Goal: Information Seeking & Learning: Learn about a topic

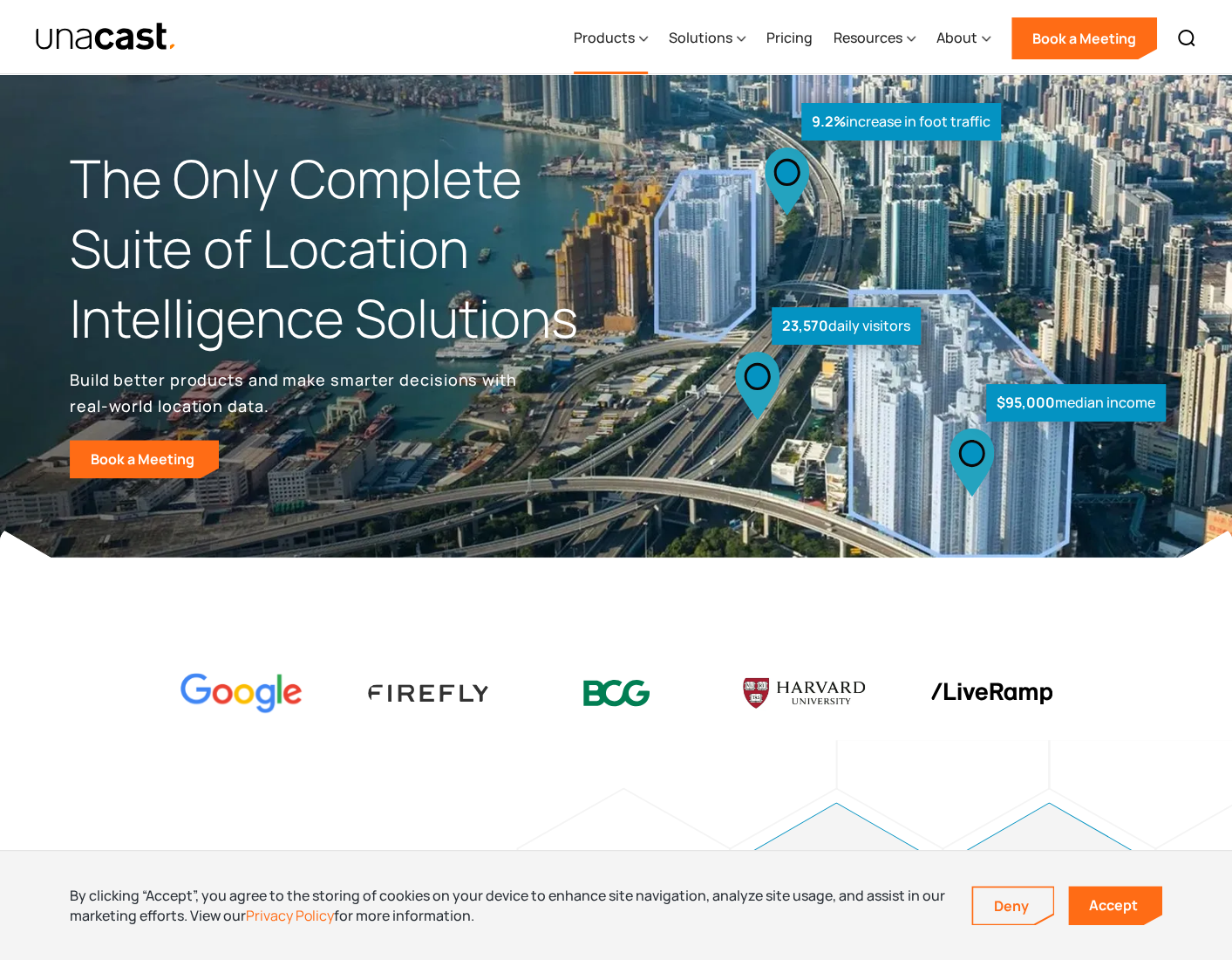
click at [632, 43] on div "Products" at bounding box center [604, 37] width 61 height 21
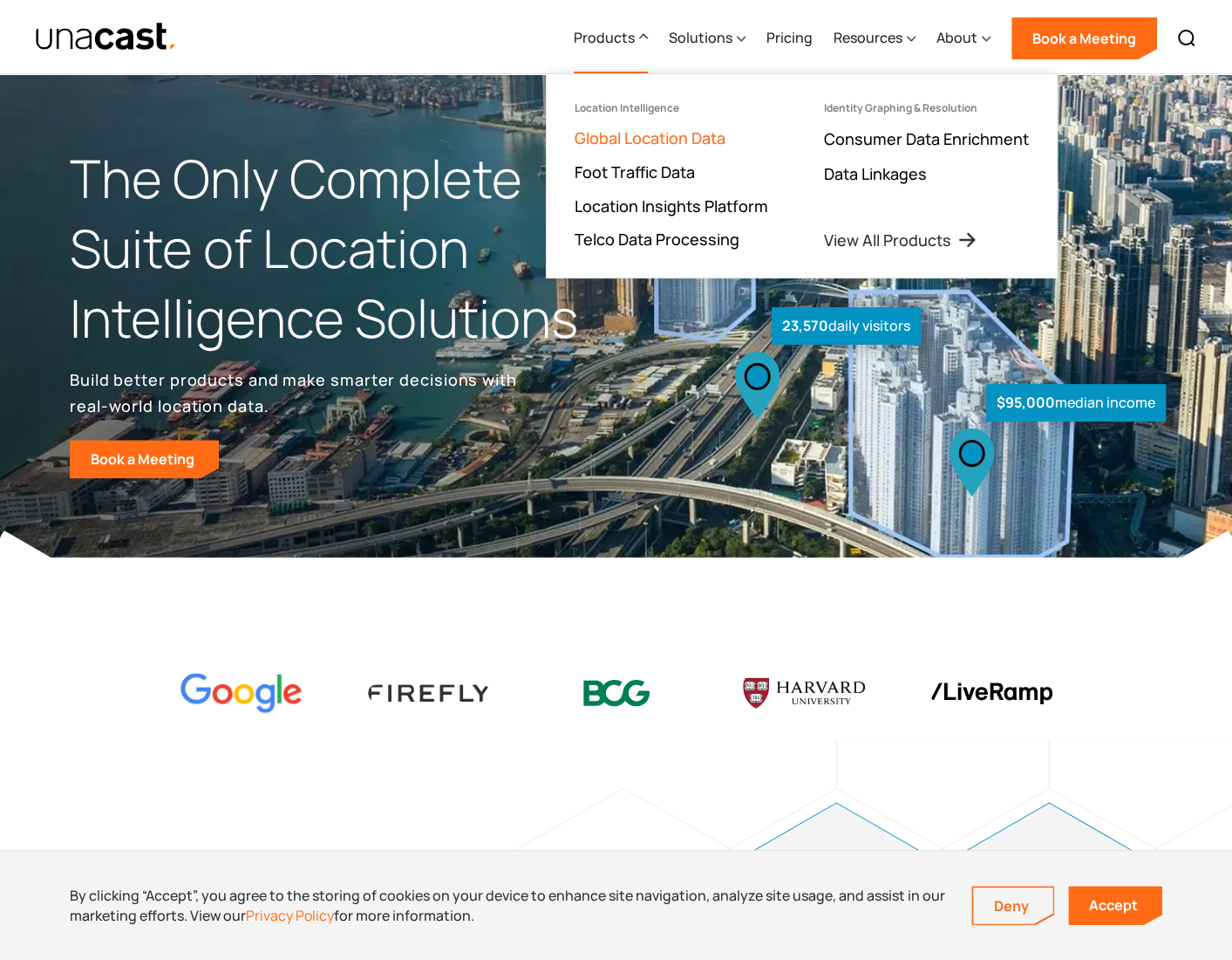
click at [629, 140] on link "Global Location Data" at bounding box center [650, 138] width 151 height 21
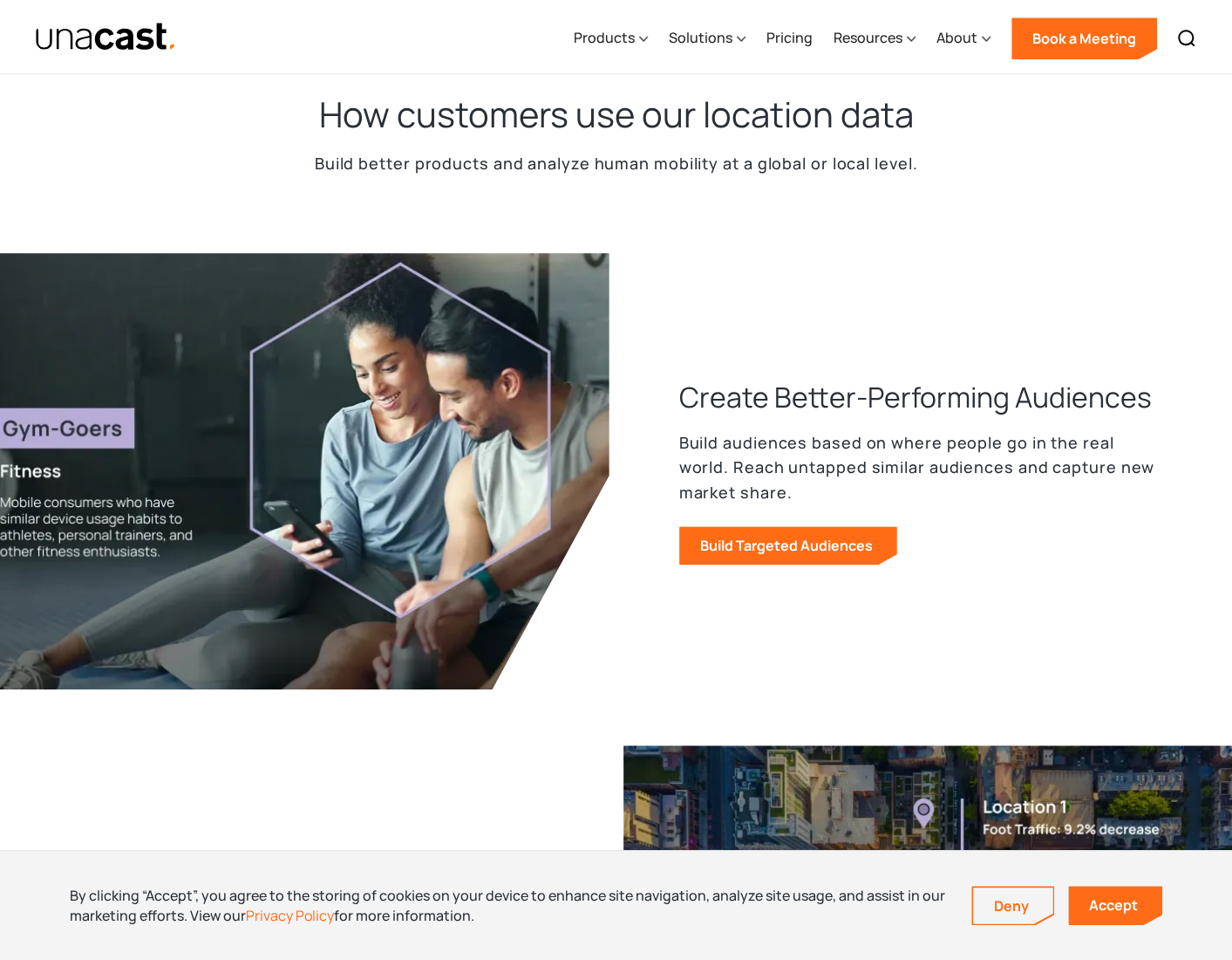
drag, startPoint x: 735, startPoint y: 660, endPoint x: 742, endPoint y: 711, distance: 51.5
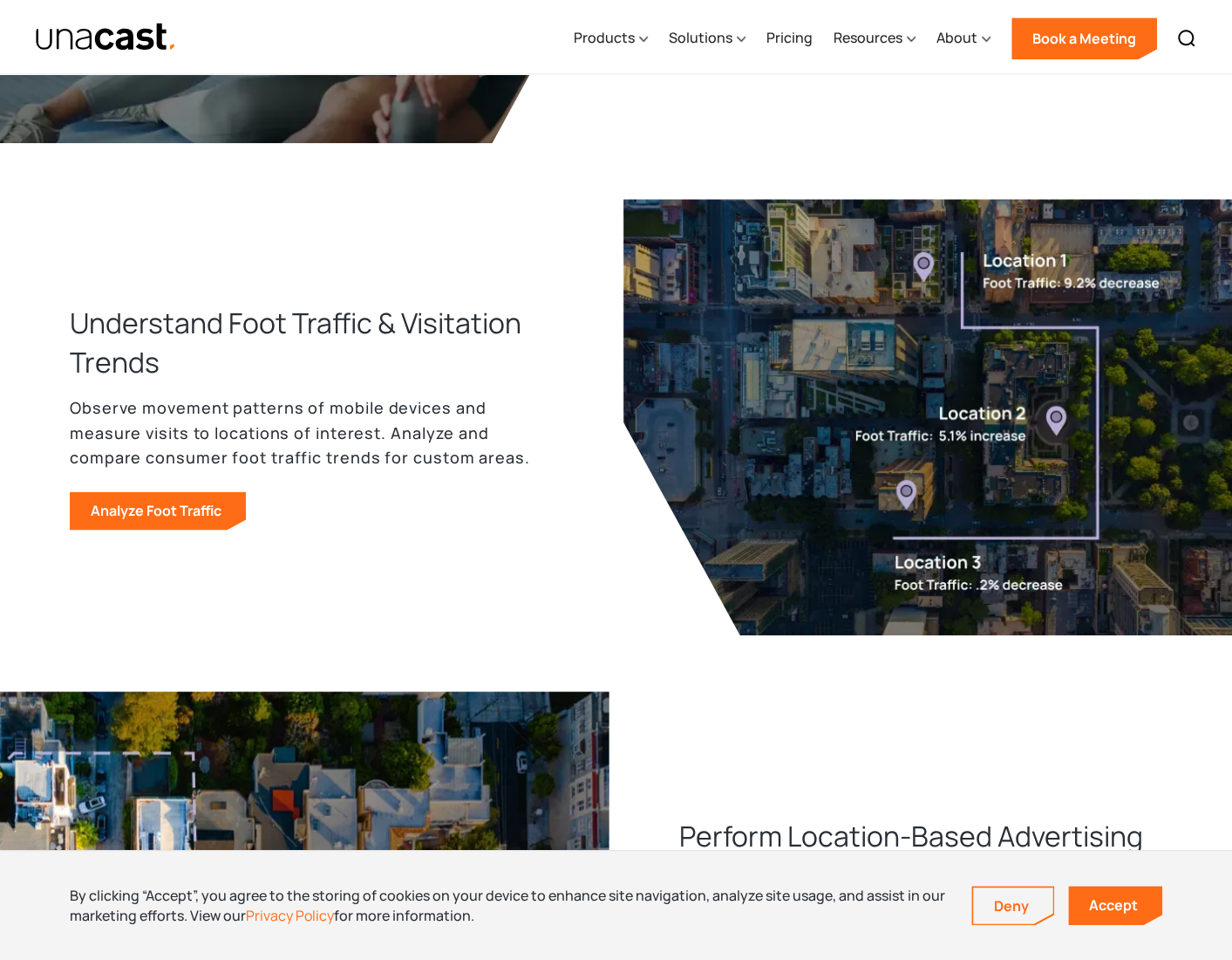
drag, startPoint x: 868, startPoint y: 226, endPoint x: 869, endPoint y: 372, distance: 146.0
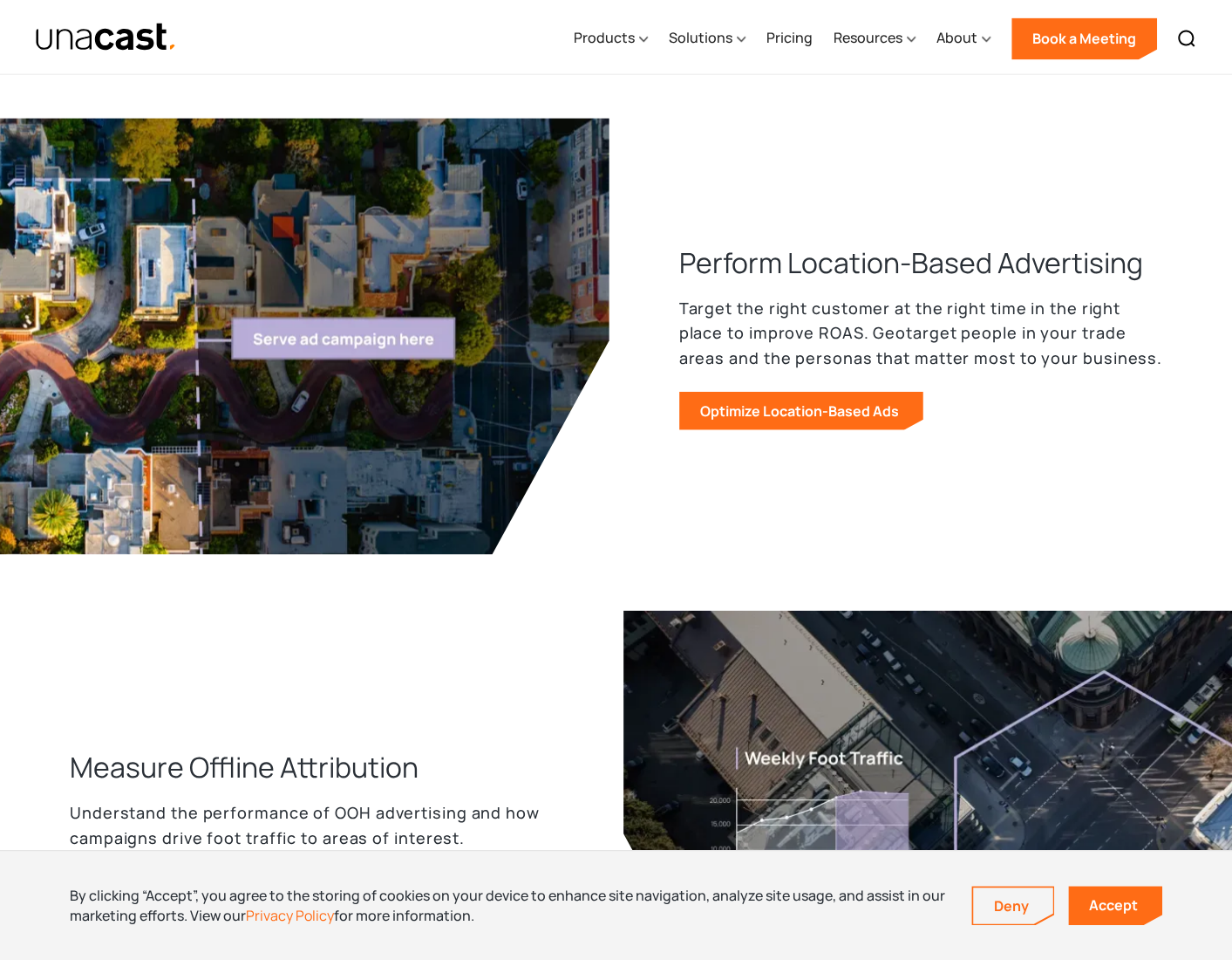
drag, startPoint x: 632, startPoint y: 376, endPoint x: 621, endPoint y: 518, distance: 142.4
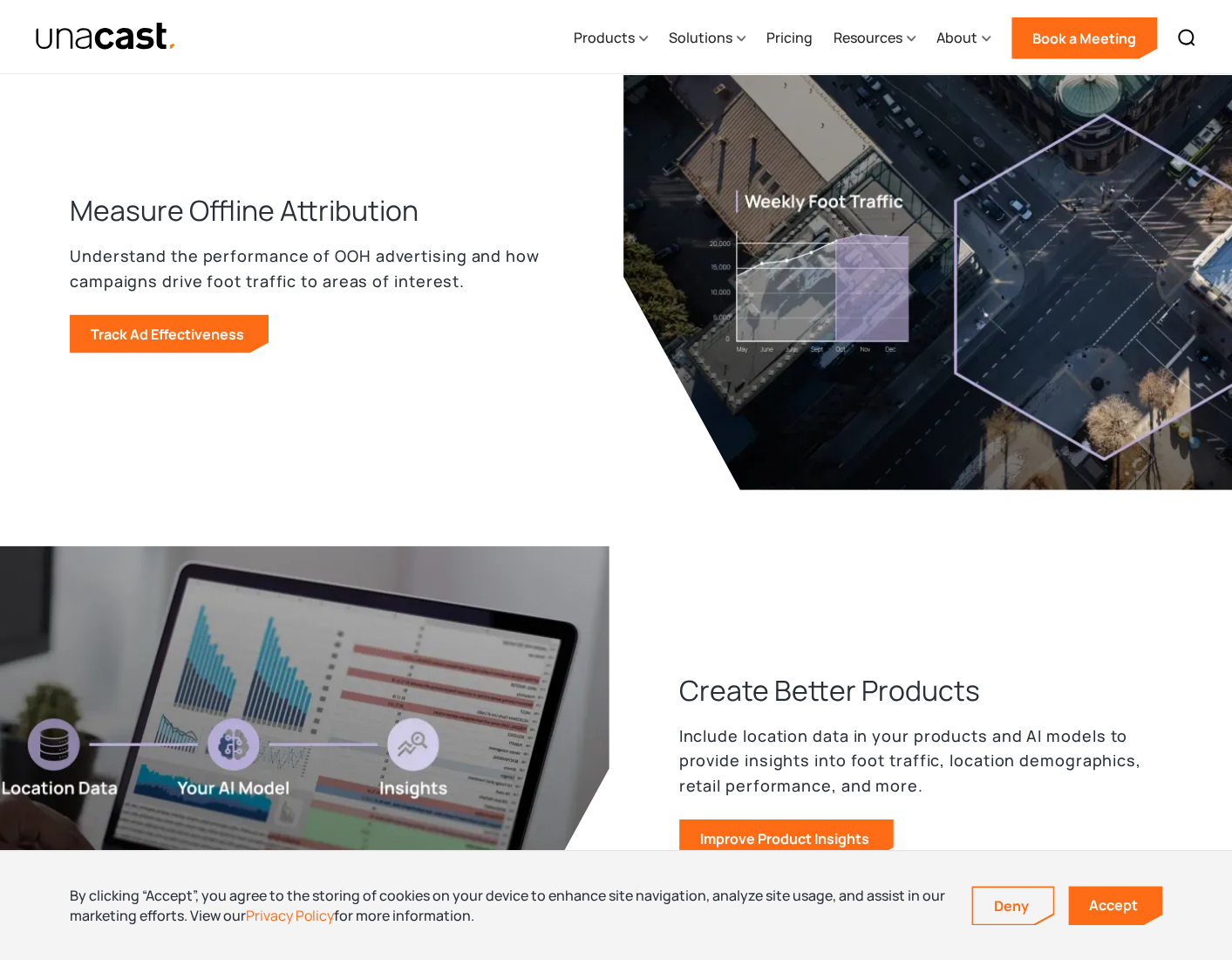
scroll to position [2444, 0]
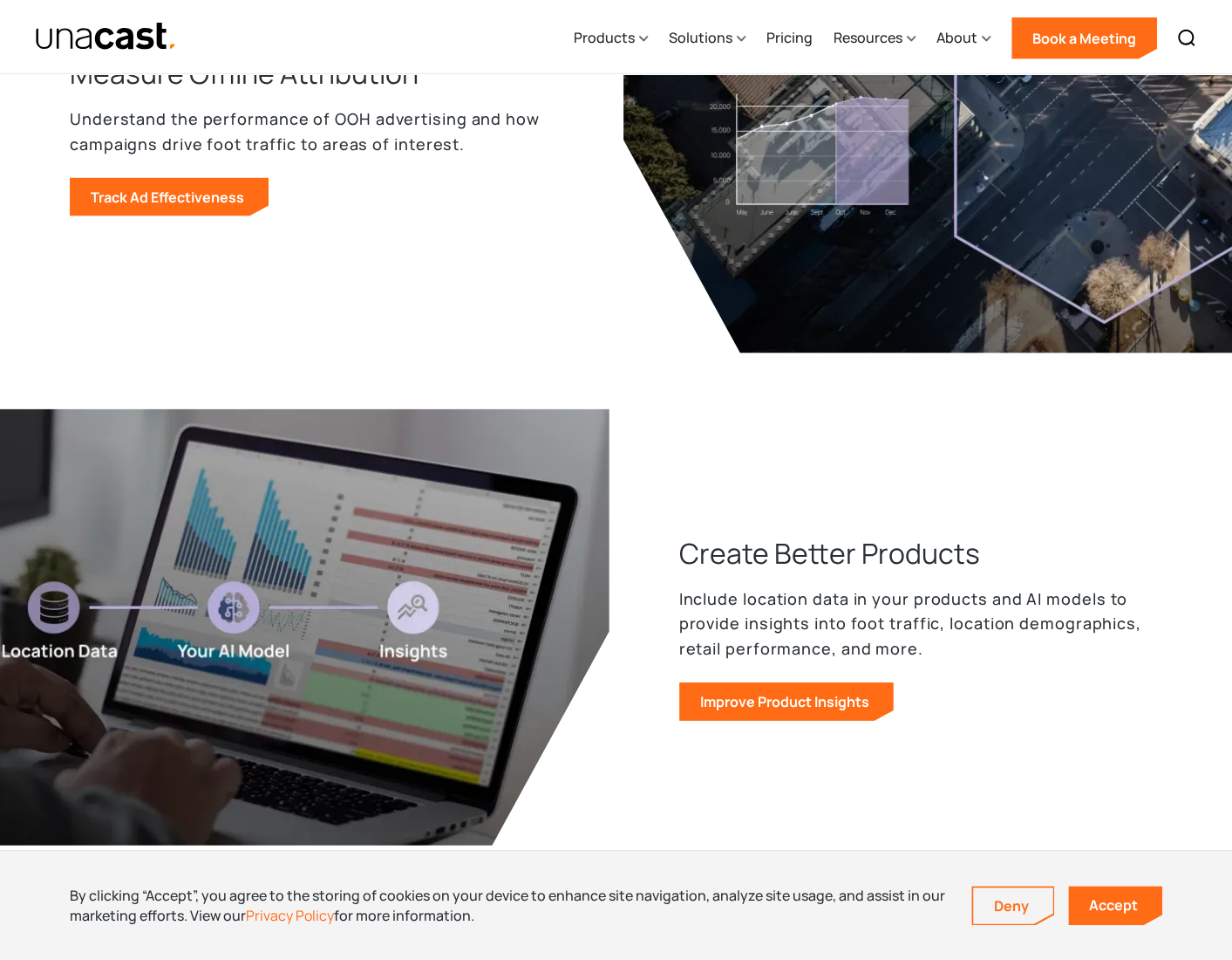
drag, startPoint x: 626, startPoint y: 419, endPoint x: 564, endPoint y: 556, distance: 150.4
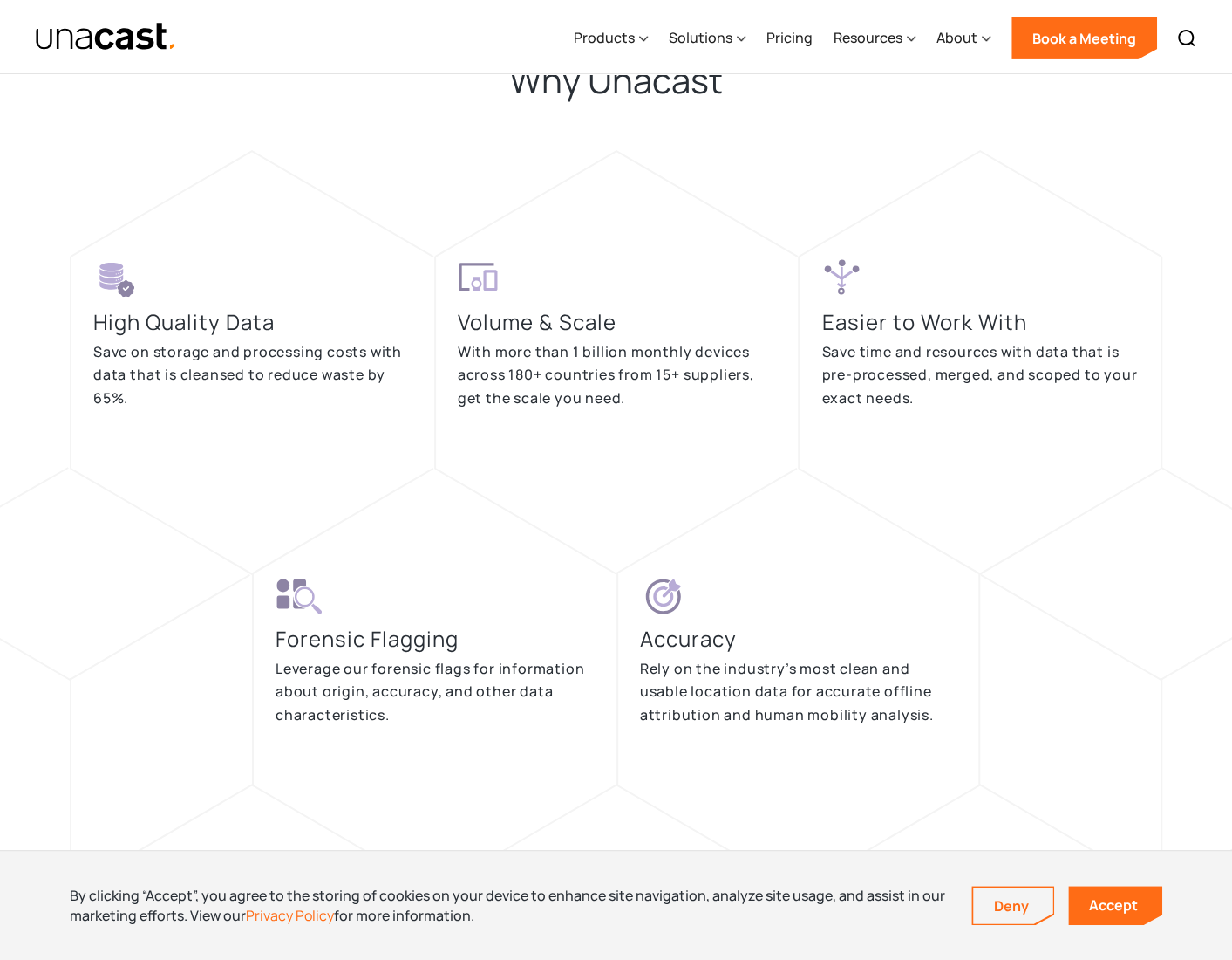
drag, startPoint x: 1084, startPoint y: 496, endPoint x: 1085, endPoint y: 690, distance: 194.0
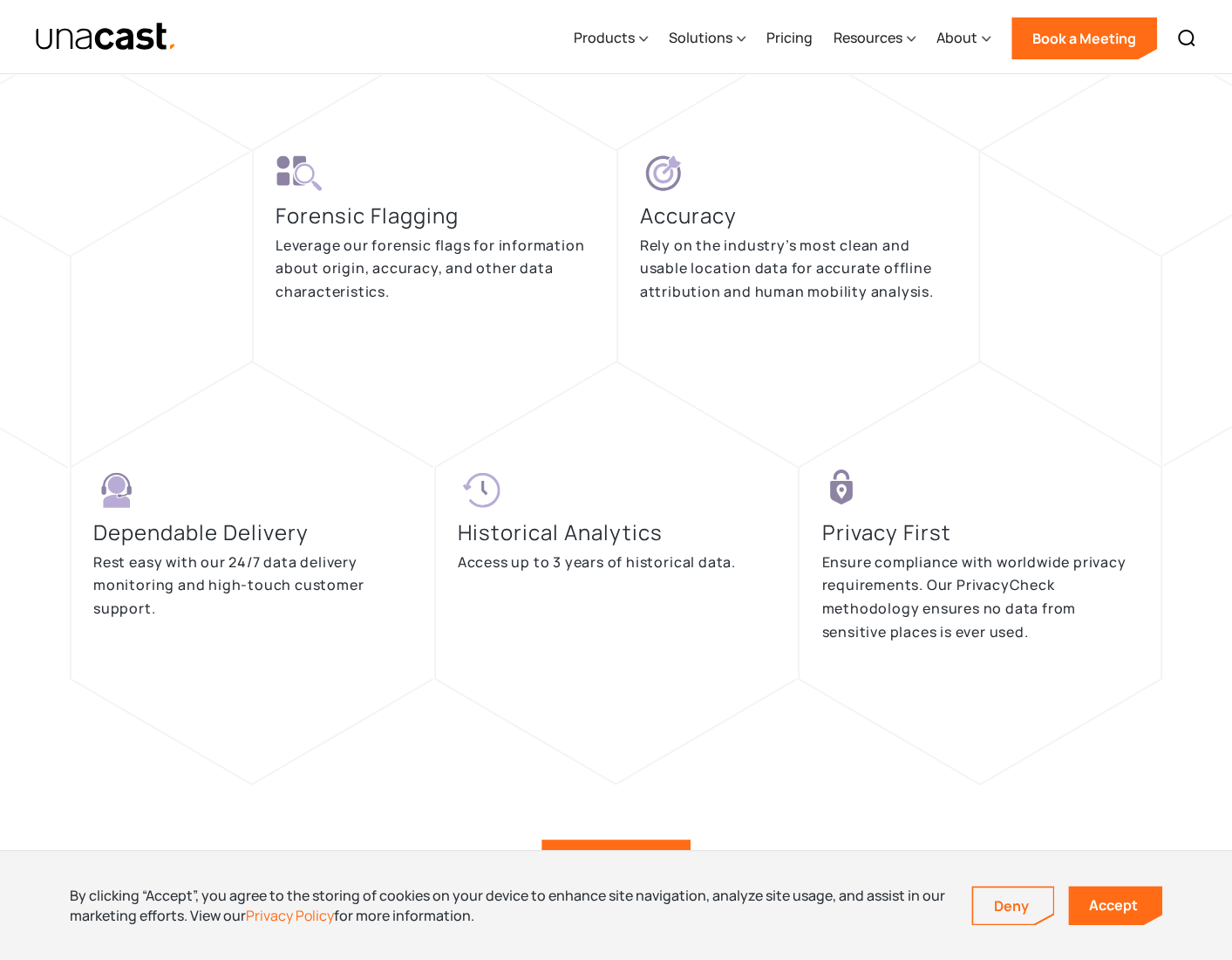
drag, startPoint x: 772, startPoint y: 301, endPoint x: 791, endPoint y: 416, distance: 116.6
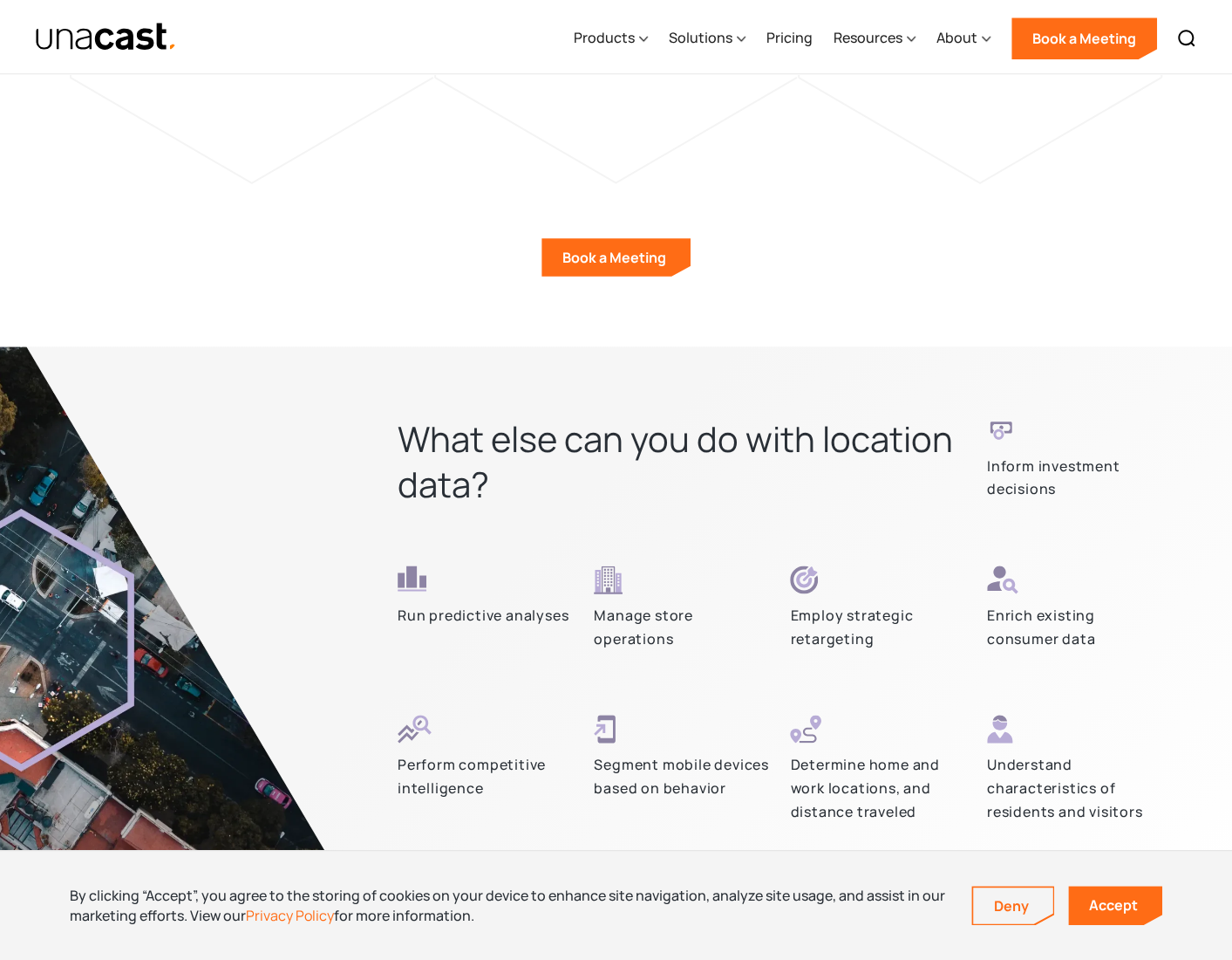
scroll to position [4528, 0]
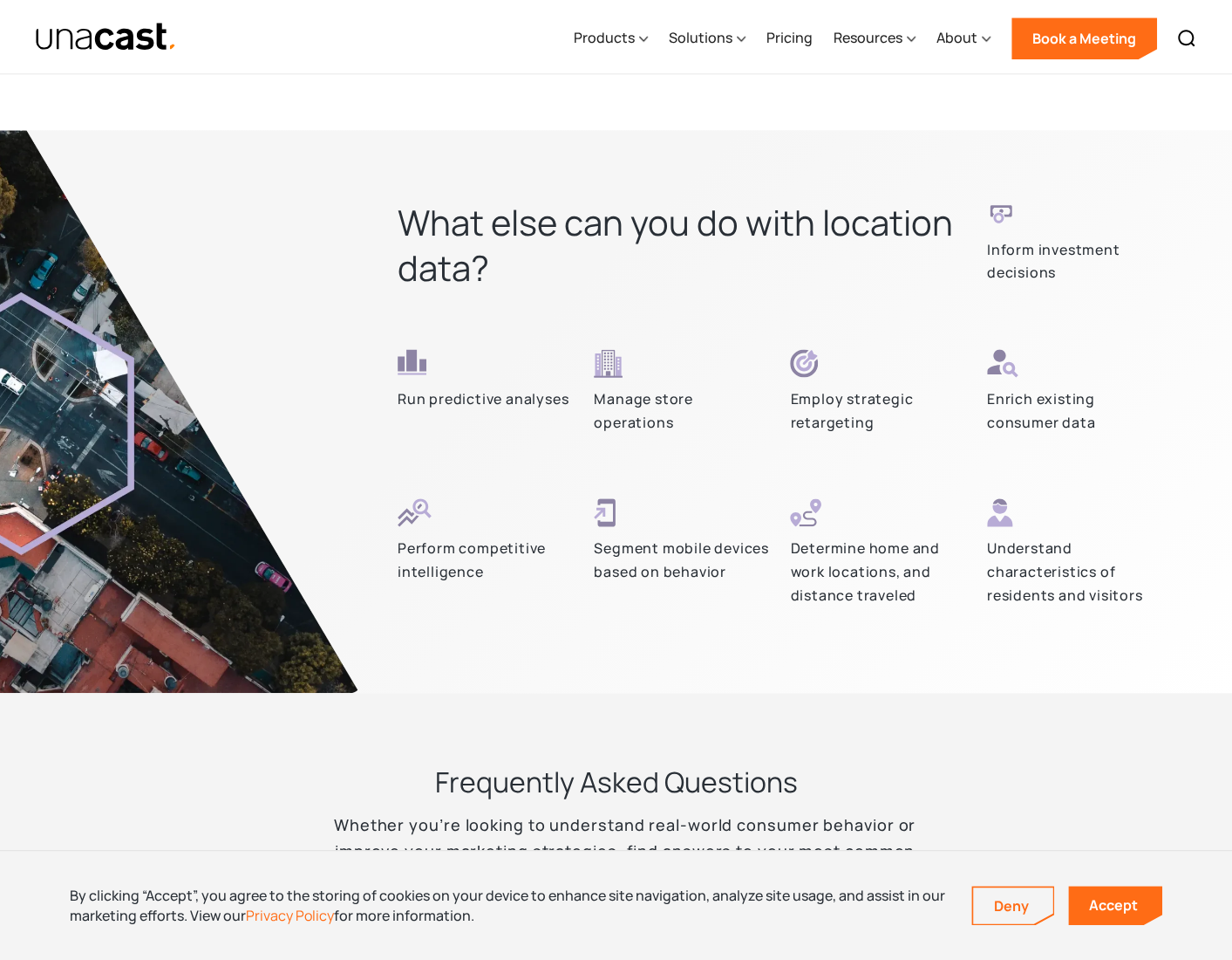
drag, startPoint x: 1012, startPoint y: 547, endPoint x: 973, endPoint y: 727, distance: 184.2
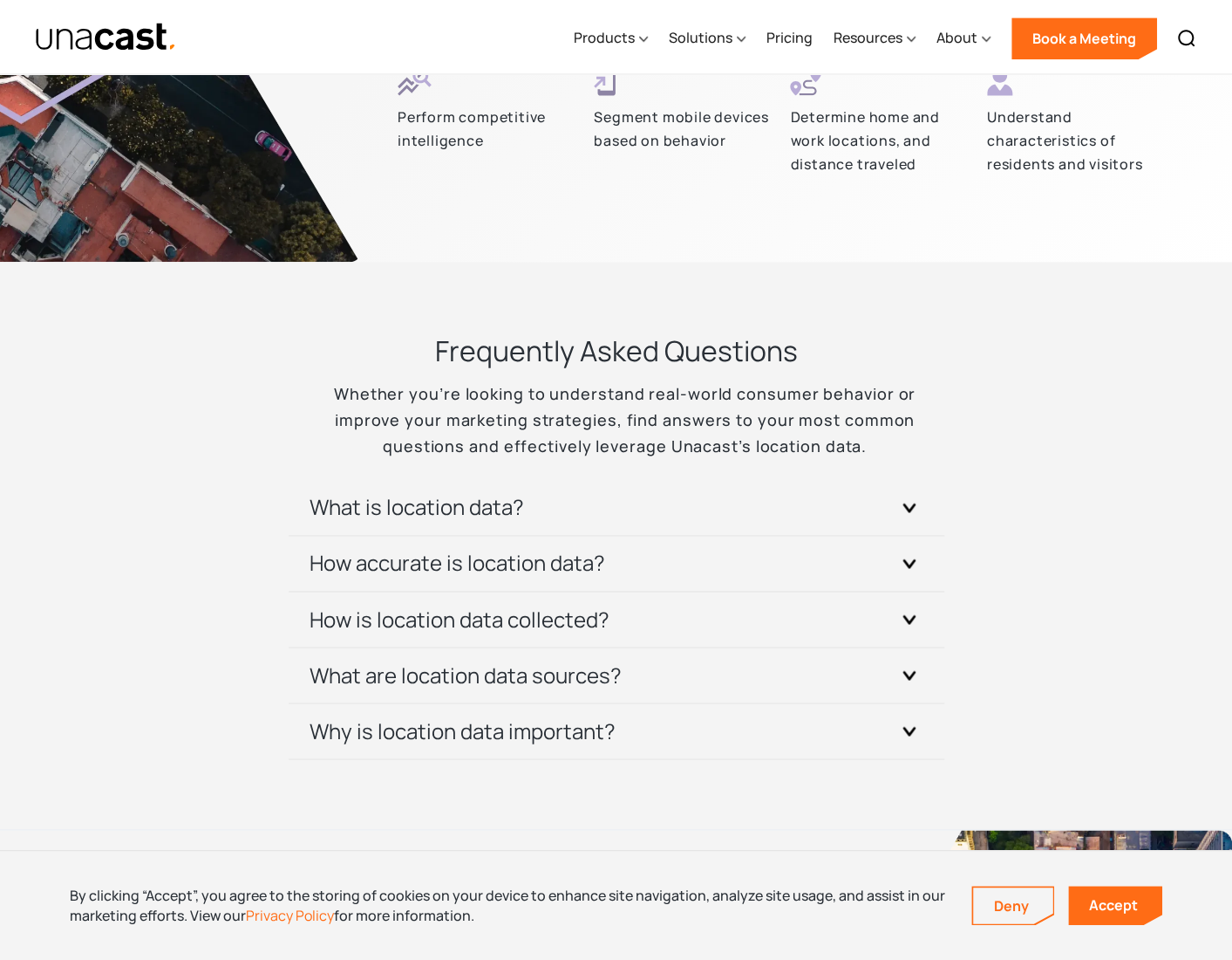
drag, startPoint x: 1037, startPoint y: 581, endPoint x: 1032, endPoint y: 715, distance: 134.1
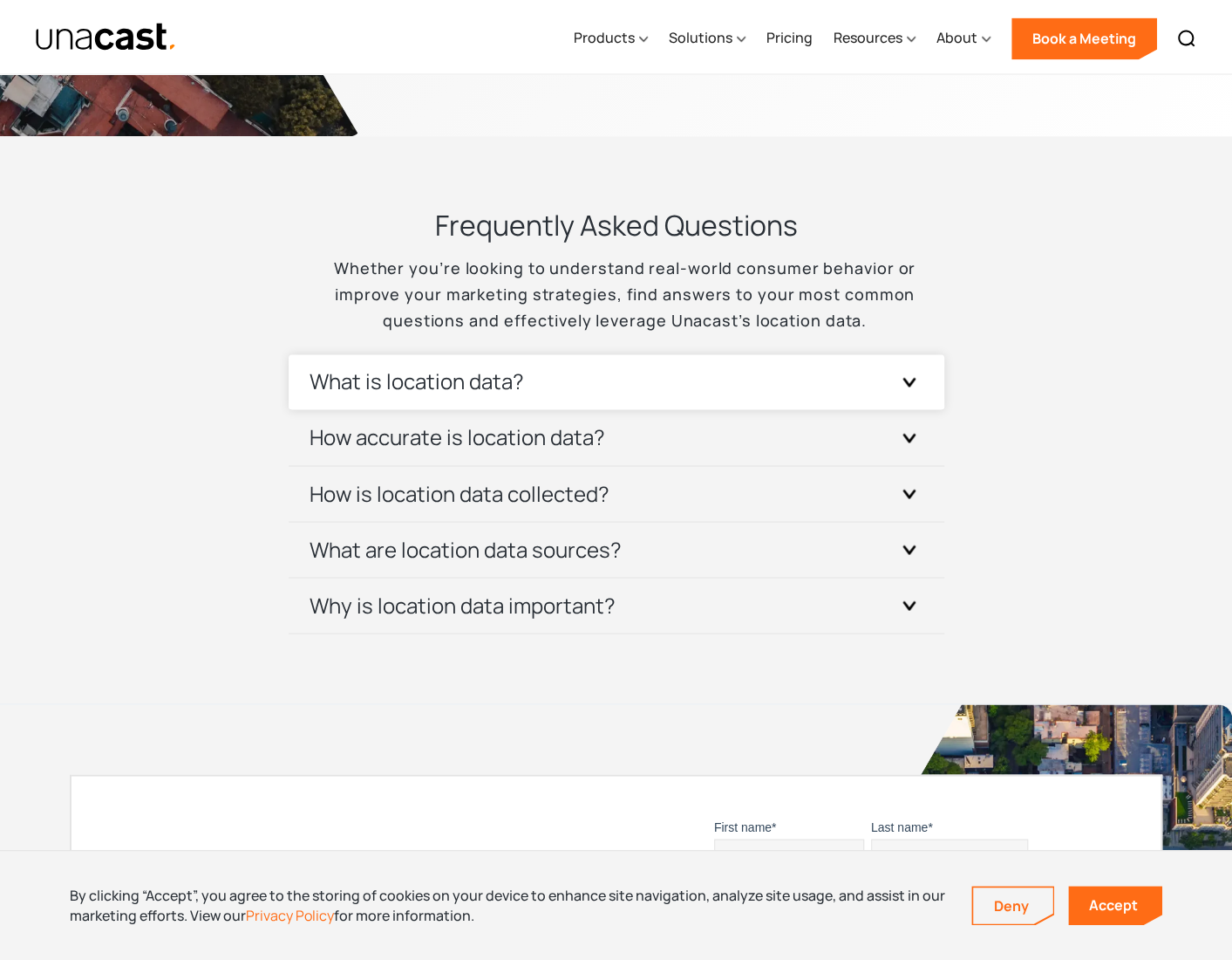
click at [680, 387] on div "What is location data?" at bounding box center [617, 381] width 614 height 55
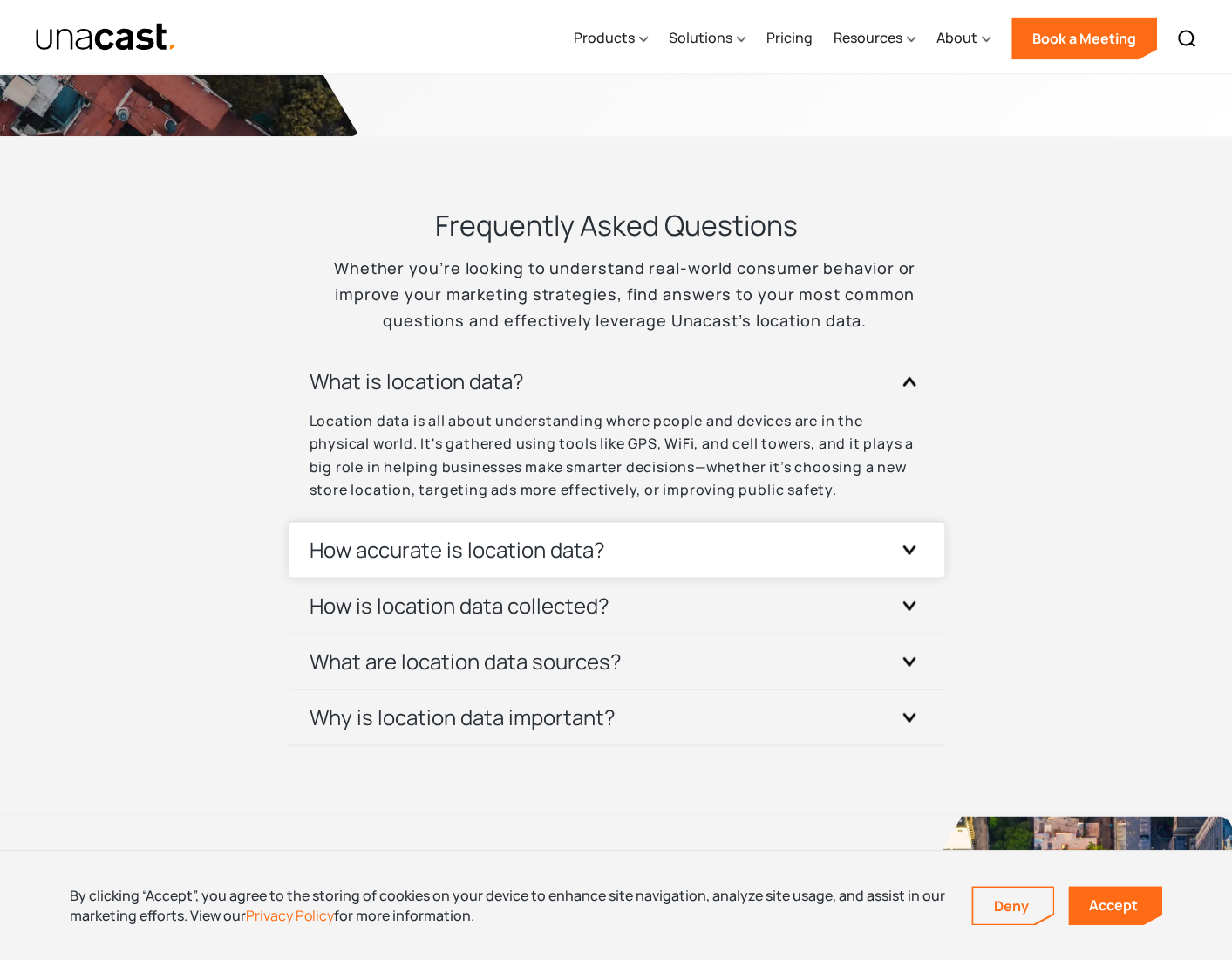
click at [719, 535] on div "How accurate is location data?" at bounding box center [617, 548] width 614 height 55
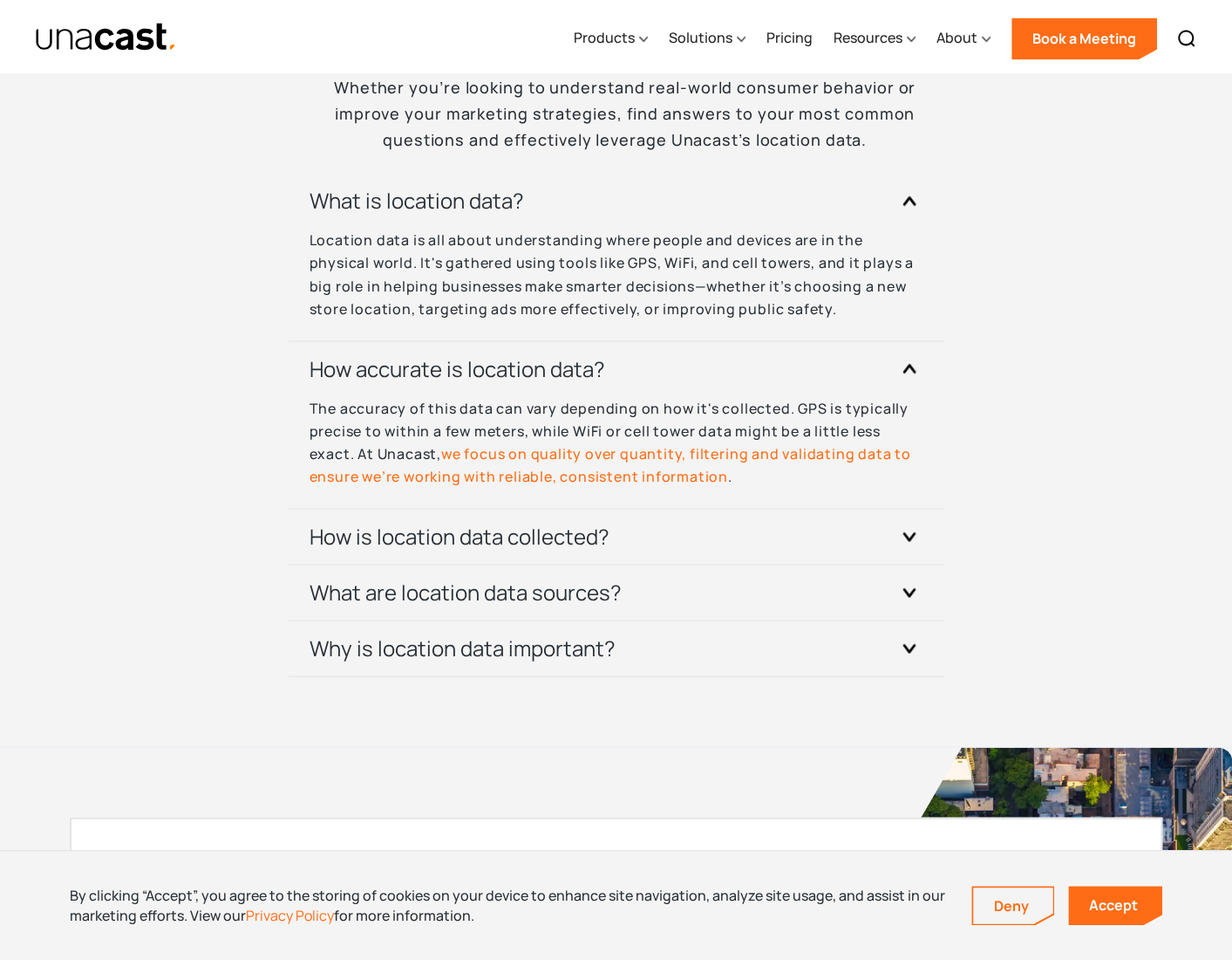
drag, startPoint x: 1063, startPoint y: 588, endPoint x: 947, endPoint y: 584, distance: 116.1
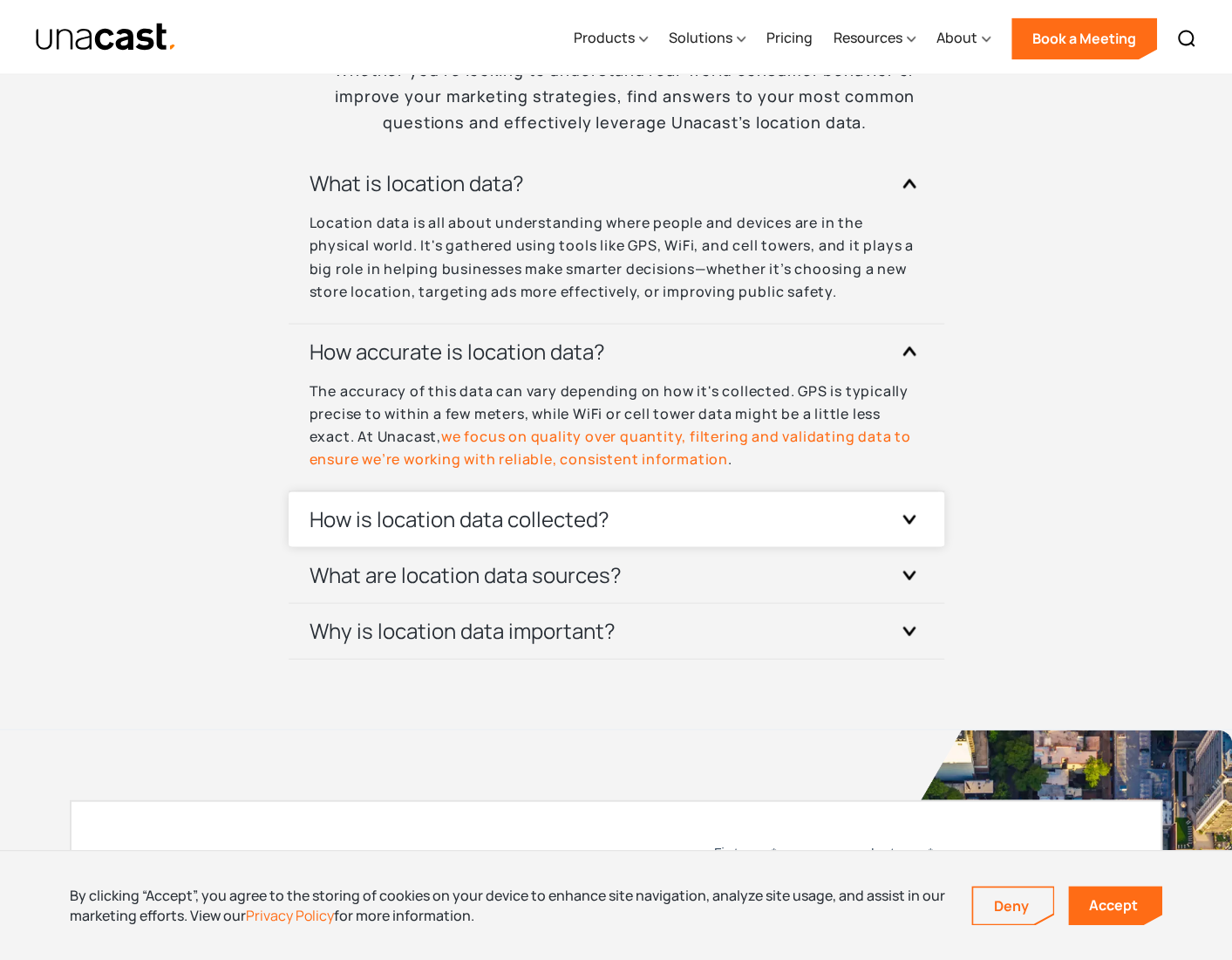
click at [821, 526] on div "How is location data collected?" at bounding box center [617, 518] width 614 height 55
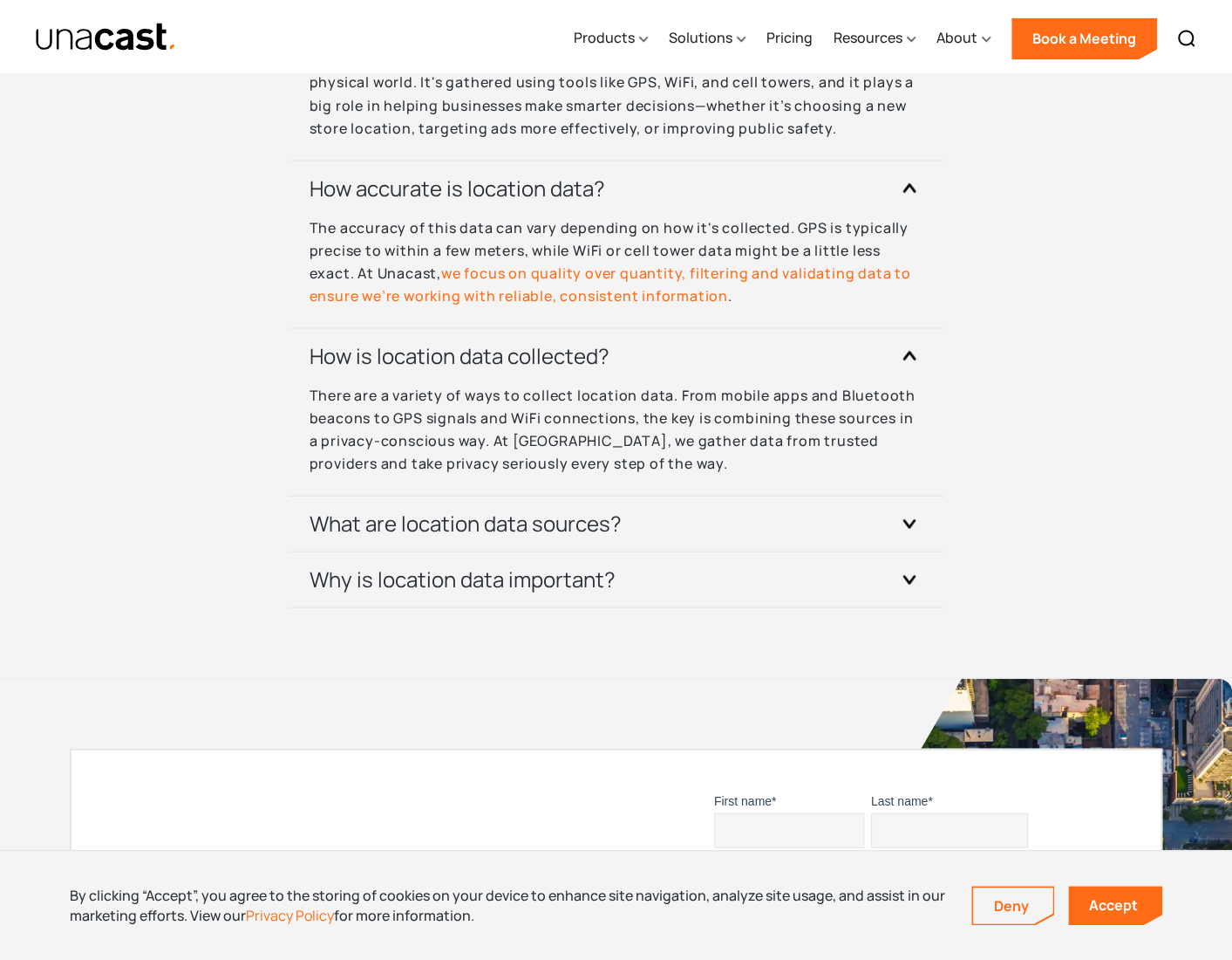
drag, startPoint x: 1207, startPoint y: 577, endPoint x: 1146, endPoint y: 637, distance: 85.6
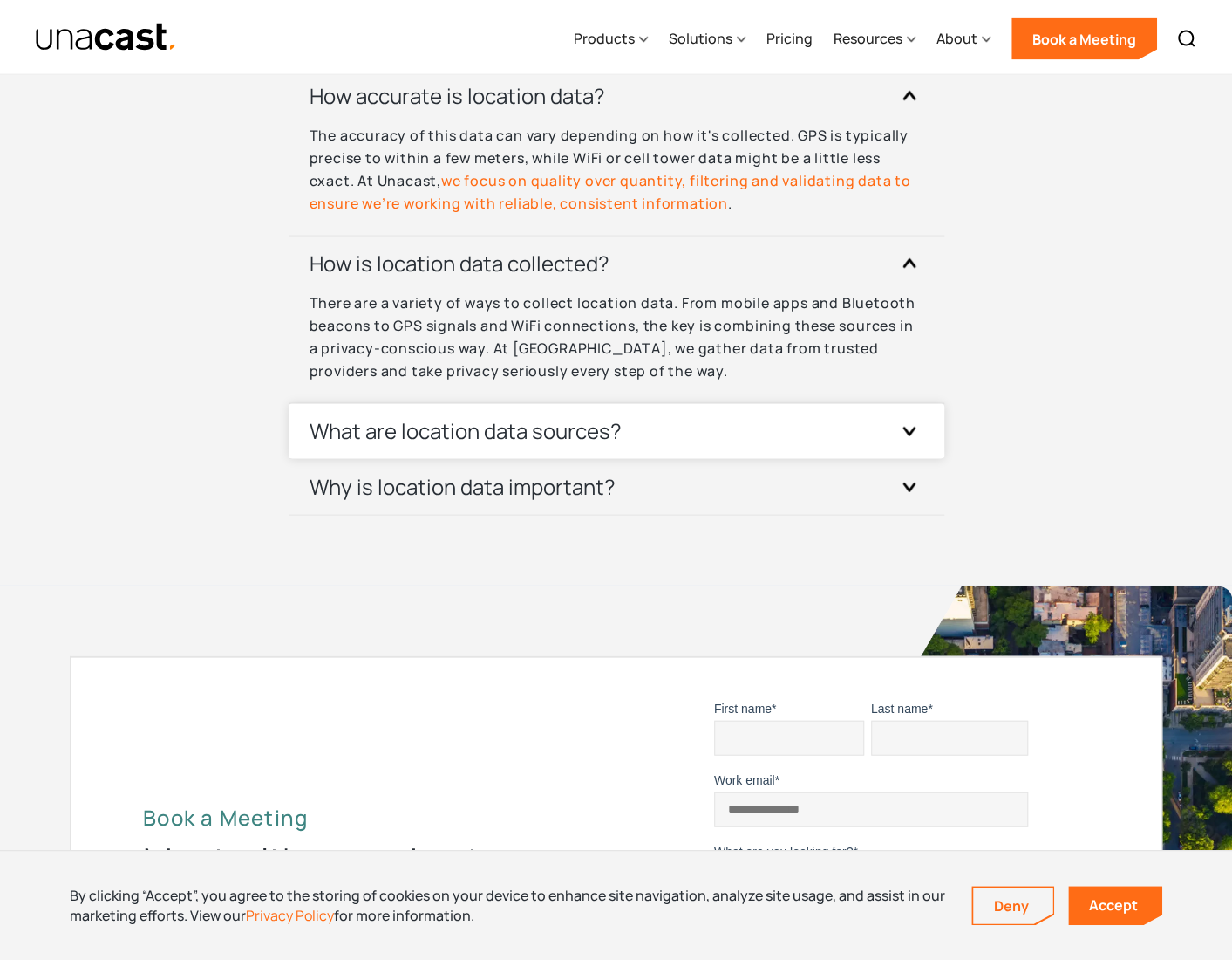
click at [737, 440] on div "What are location data sources?" at bounding box center [617, 430] width 614 height 55
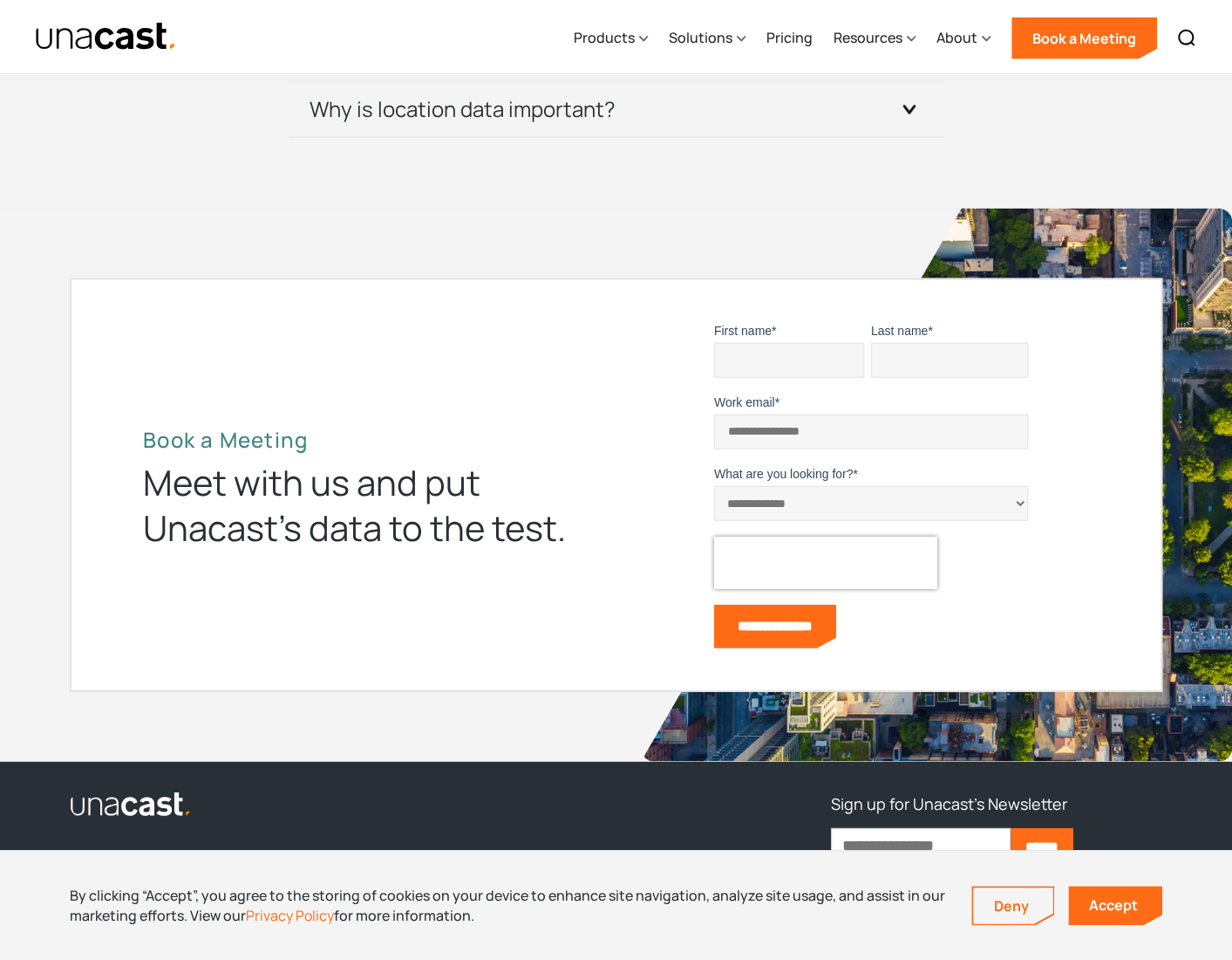
drag, startPoint x: 1152, startPoint y: 510, endPoint x: 1133, endPoint y: 615, distance: 106.7
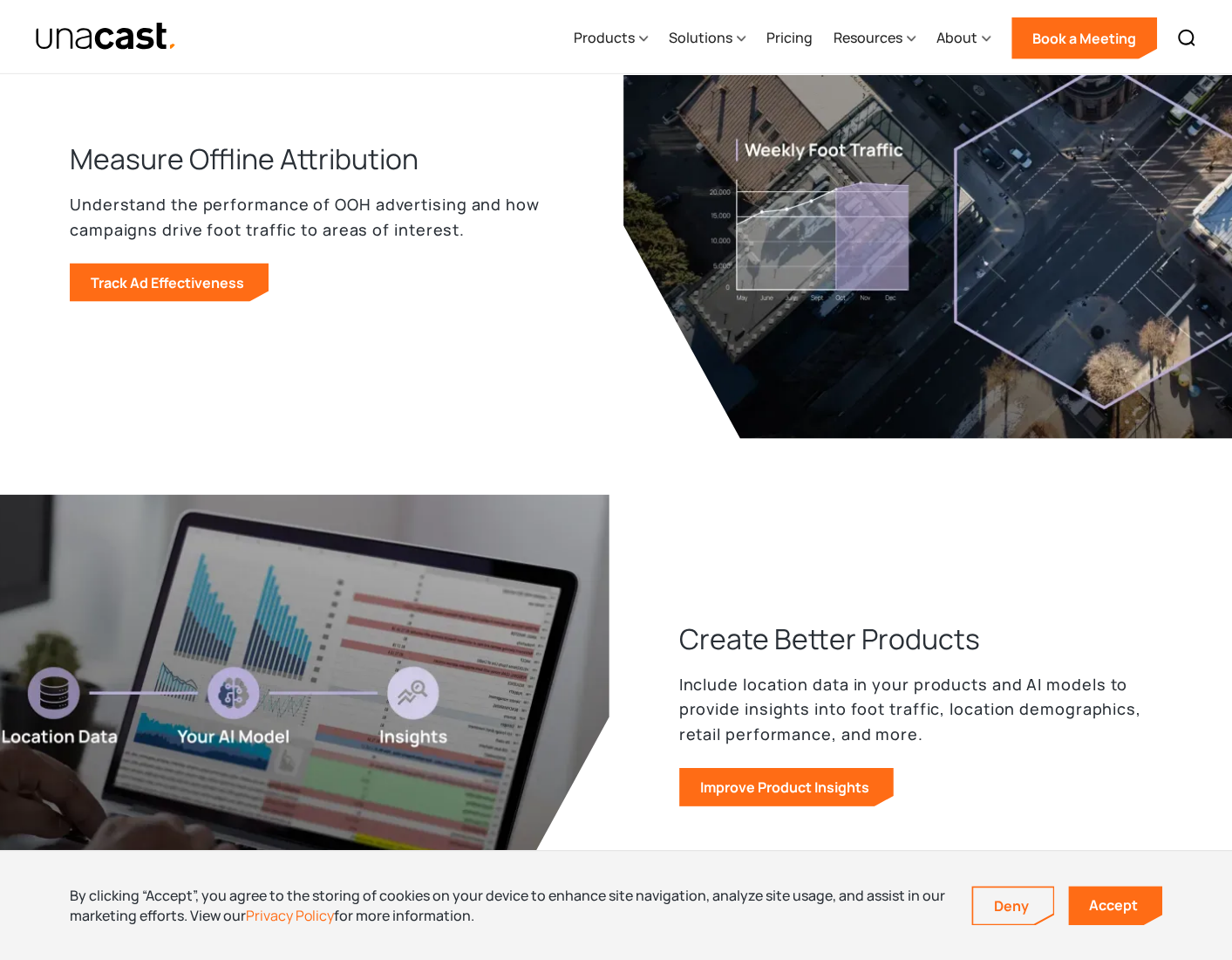
drag, startPoint x: 1133, startPoint y: 612, endPoint x: 1130, endPoint y: 241, distance: 371.0
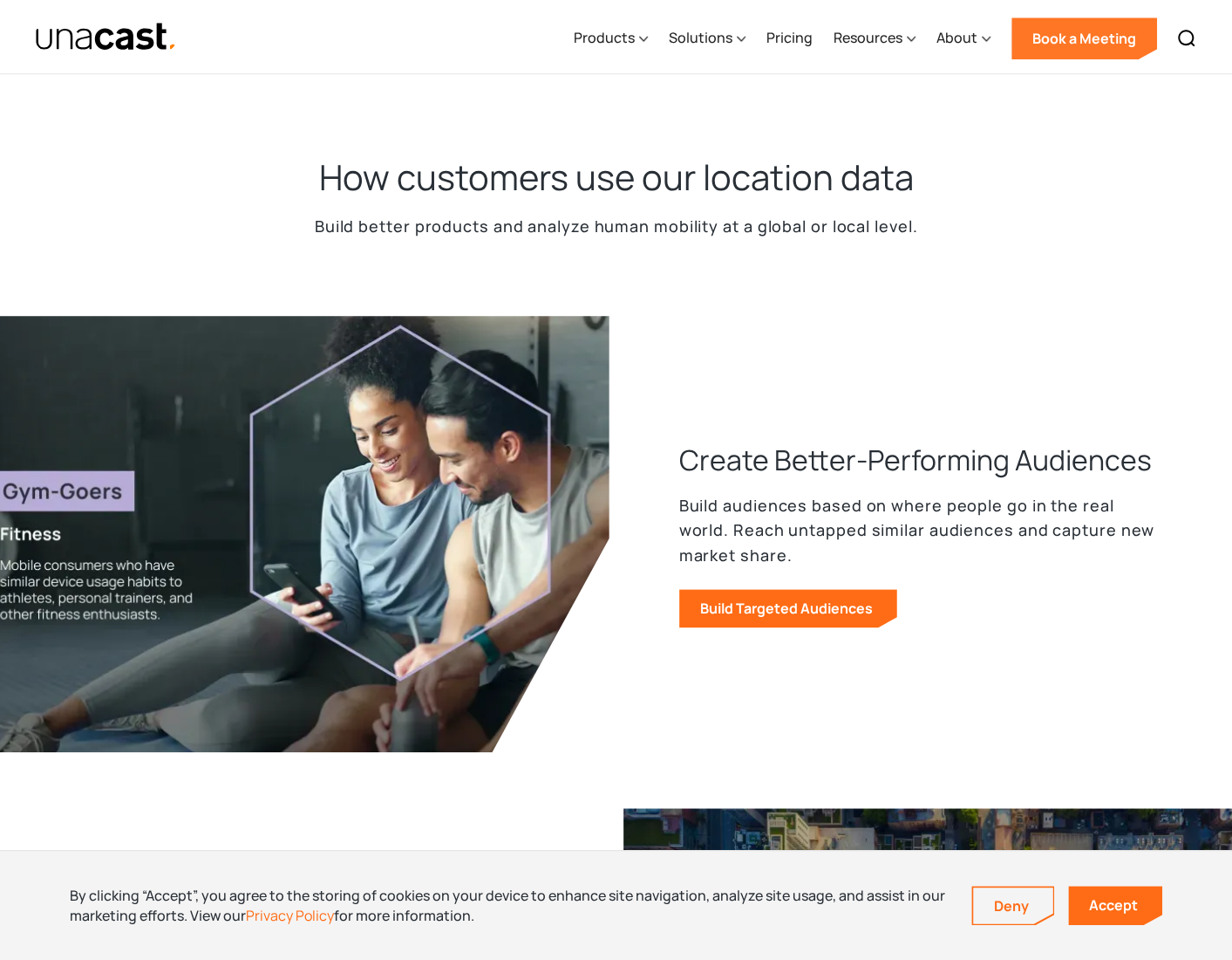
drag, startPoint x: 1088, startPoint y: 241, endPoint x: 1027, endPoint y: 25, distance: 224.4
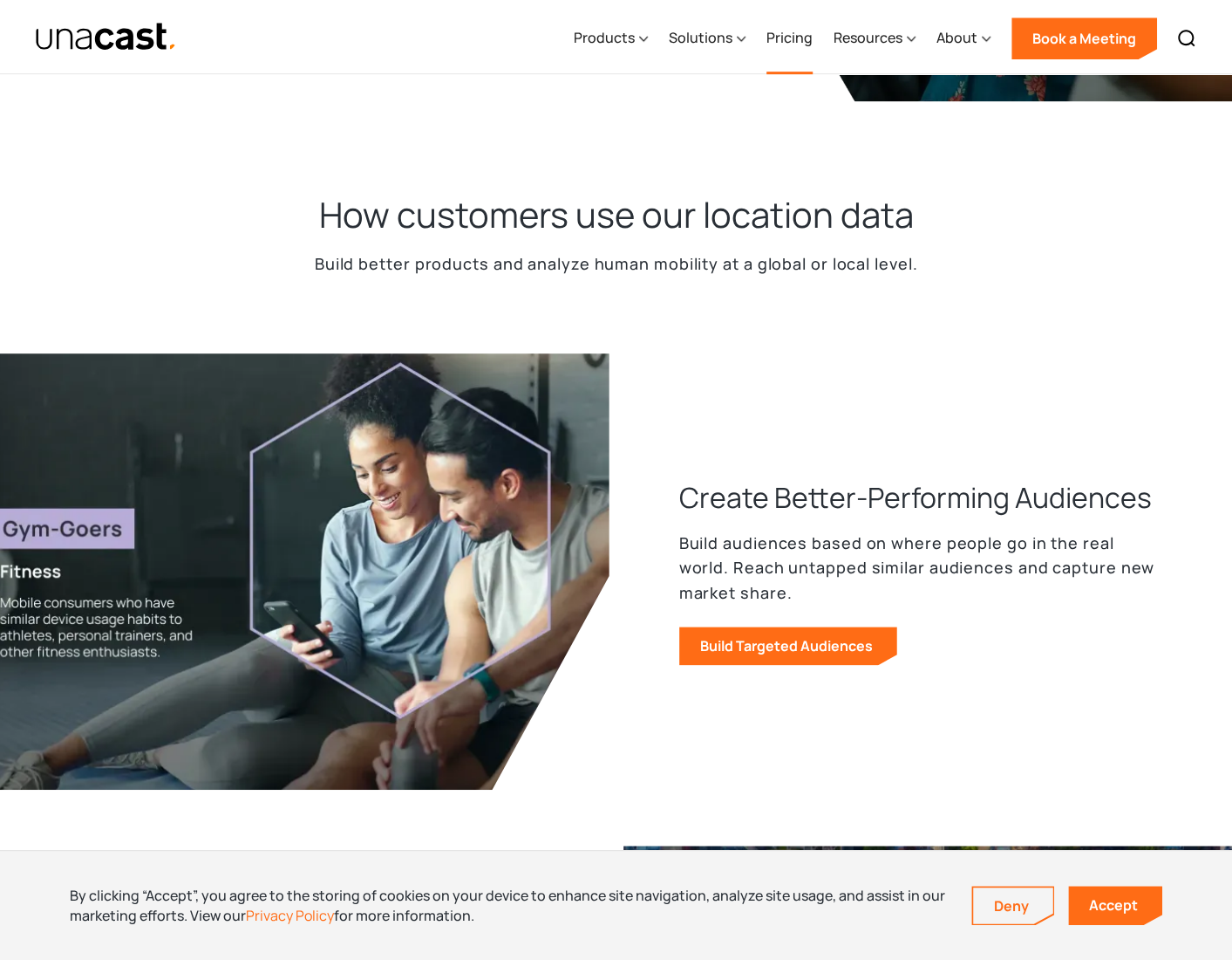
click at [799, 43] on link "Pricing" at bounding box center [790, 38] width 46 height 72
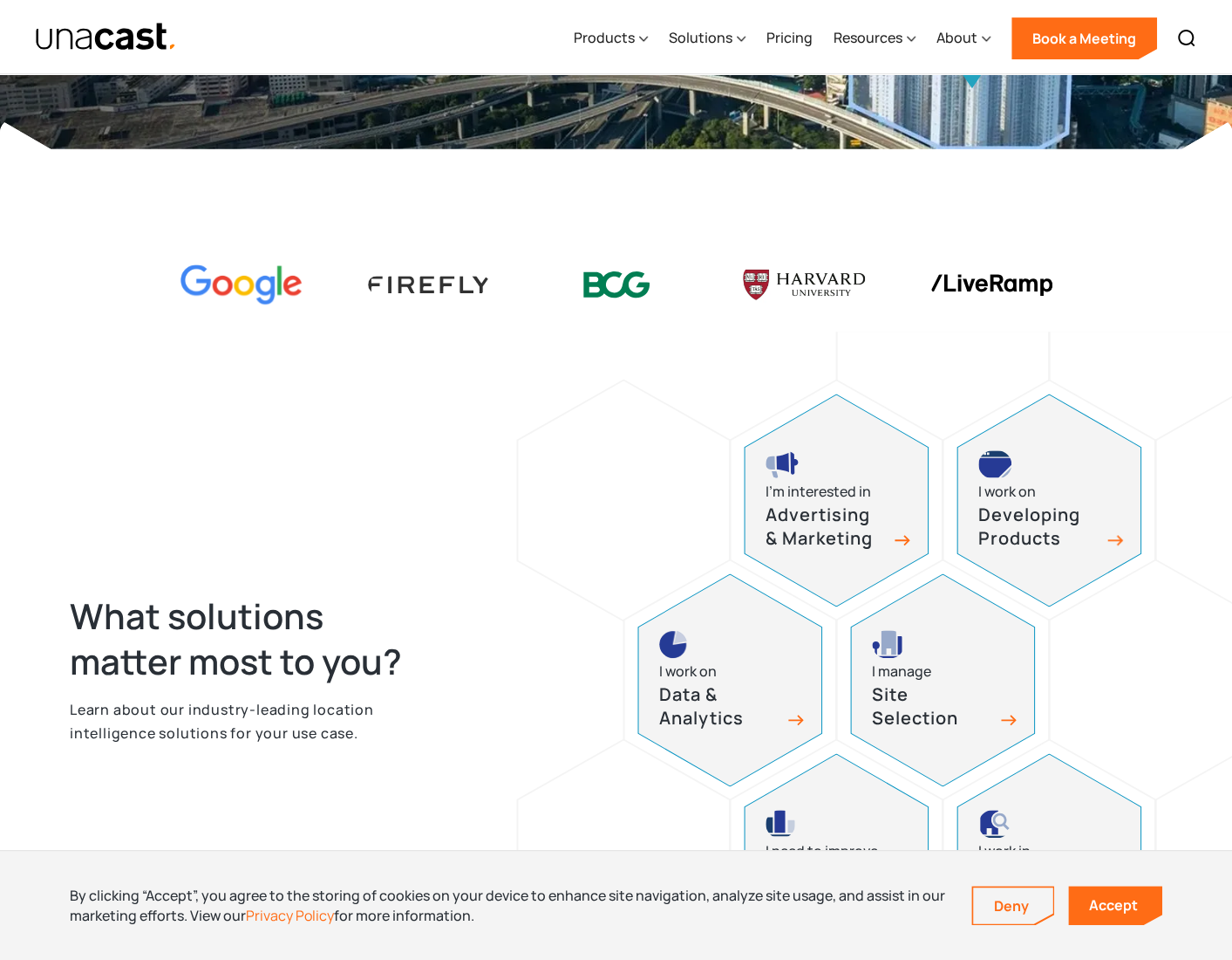
drag, startPoint x: 1114, startPoint y: 641, endPoint x: 1104, endPoint y: 755, distance: 114.4
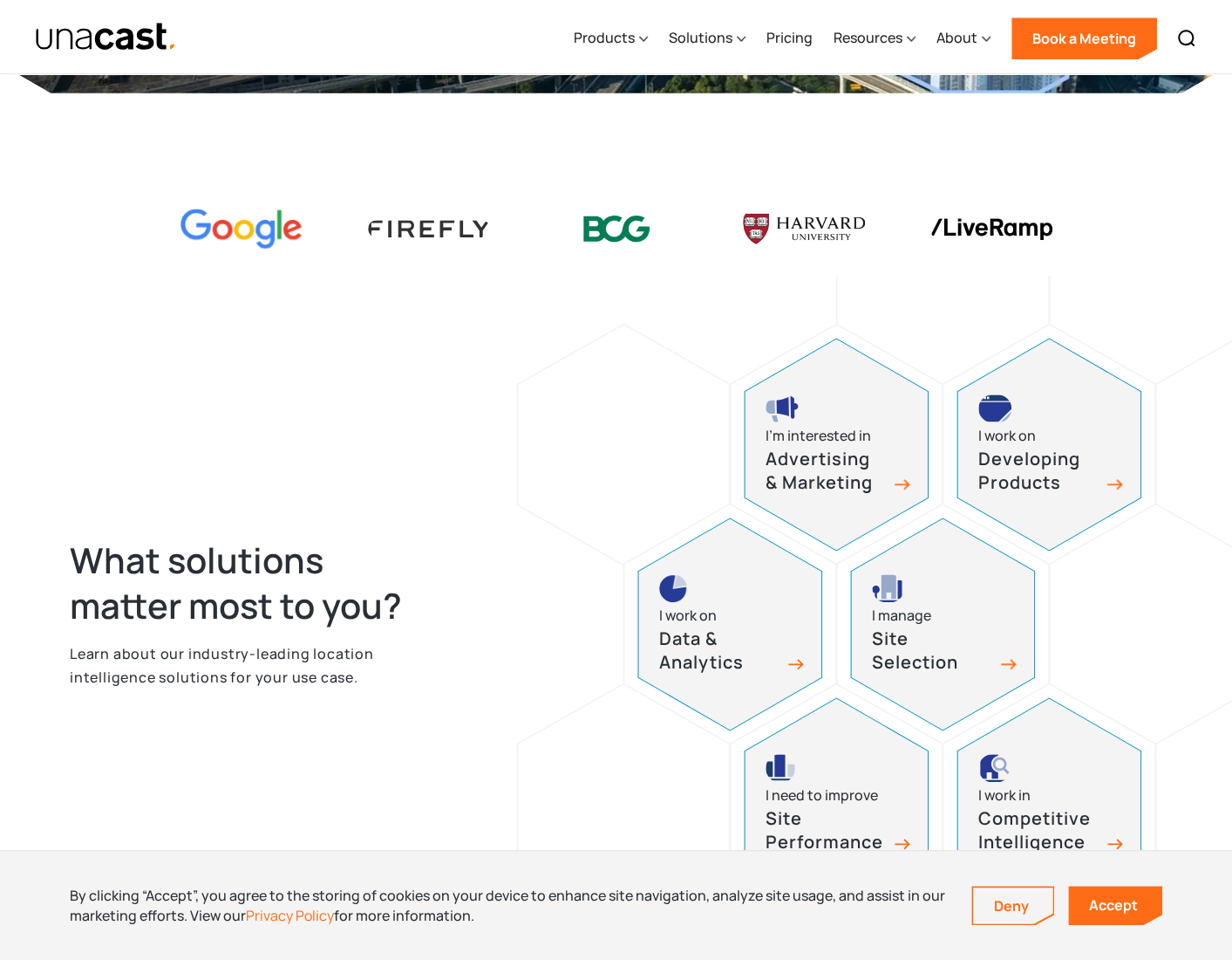
drag, startPoint x: 540, startPoint y: 385, endPoint x: 543, endPoint y: 340, distance: 45.1
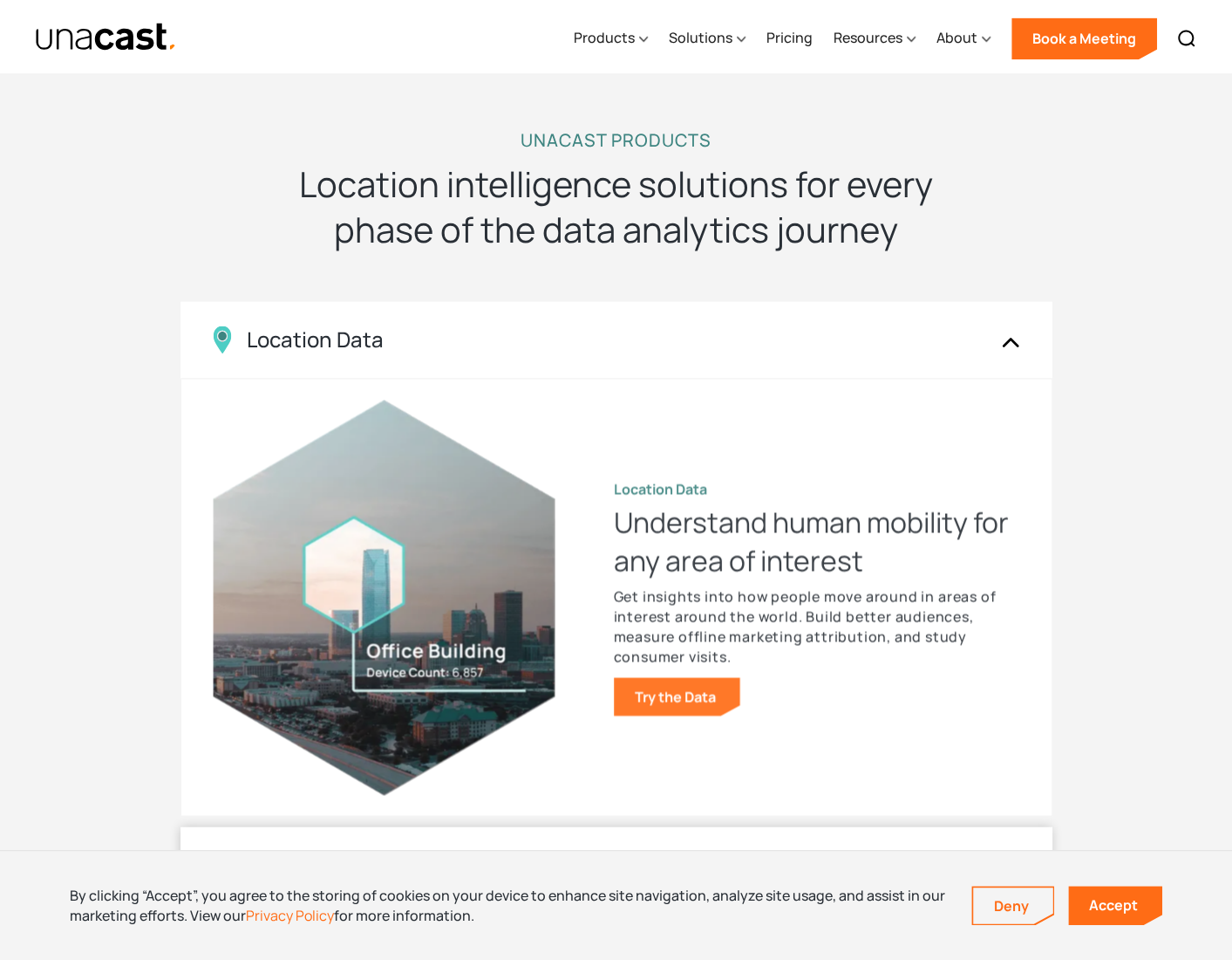
drag, startPoint x: 636, startPoint y: 396, endPoint x: 589, endPoint y: 618, distance: 226.9
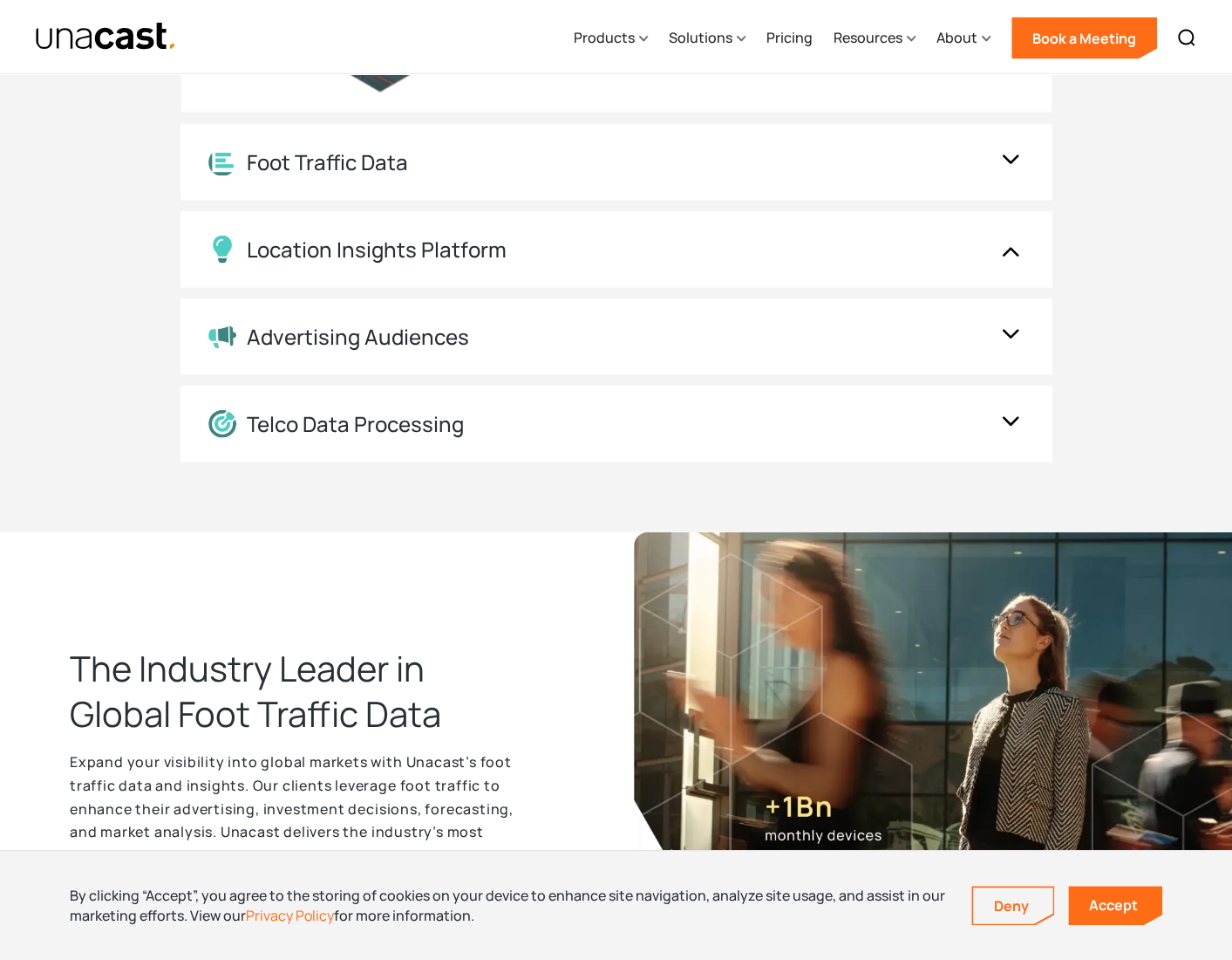
drag, startPoint x: 1184, startPoint y: 560, endPoint x: 1180, endPoint y: 671, distance: 111.1
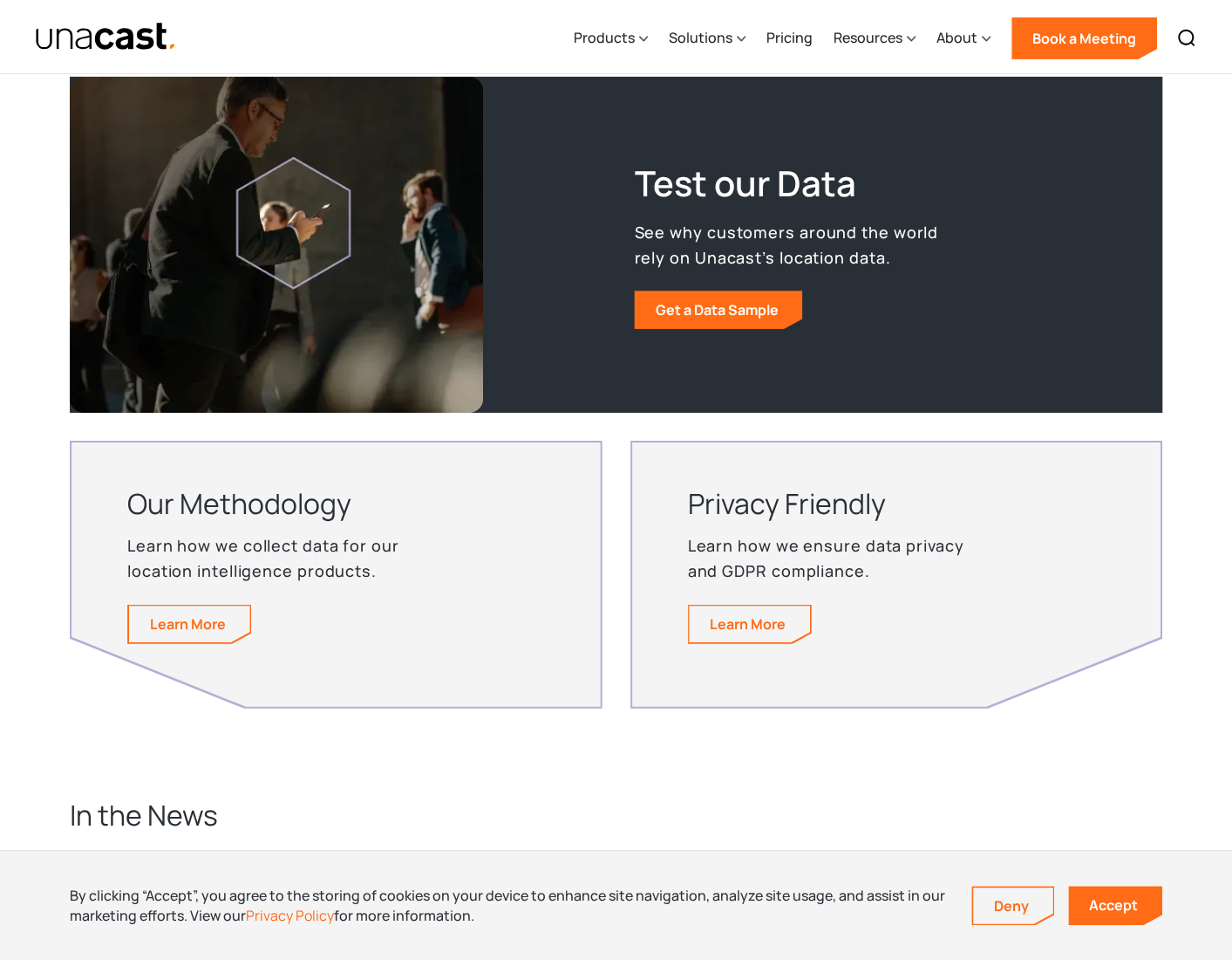
drag, startPoint x: 542, startPoint y: 530, endPoint x: 552, endPoint y: 665, distance: 135.4
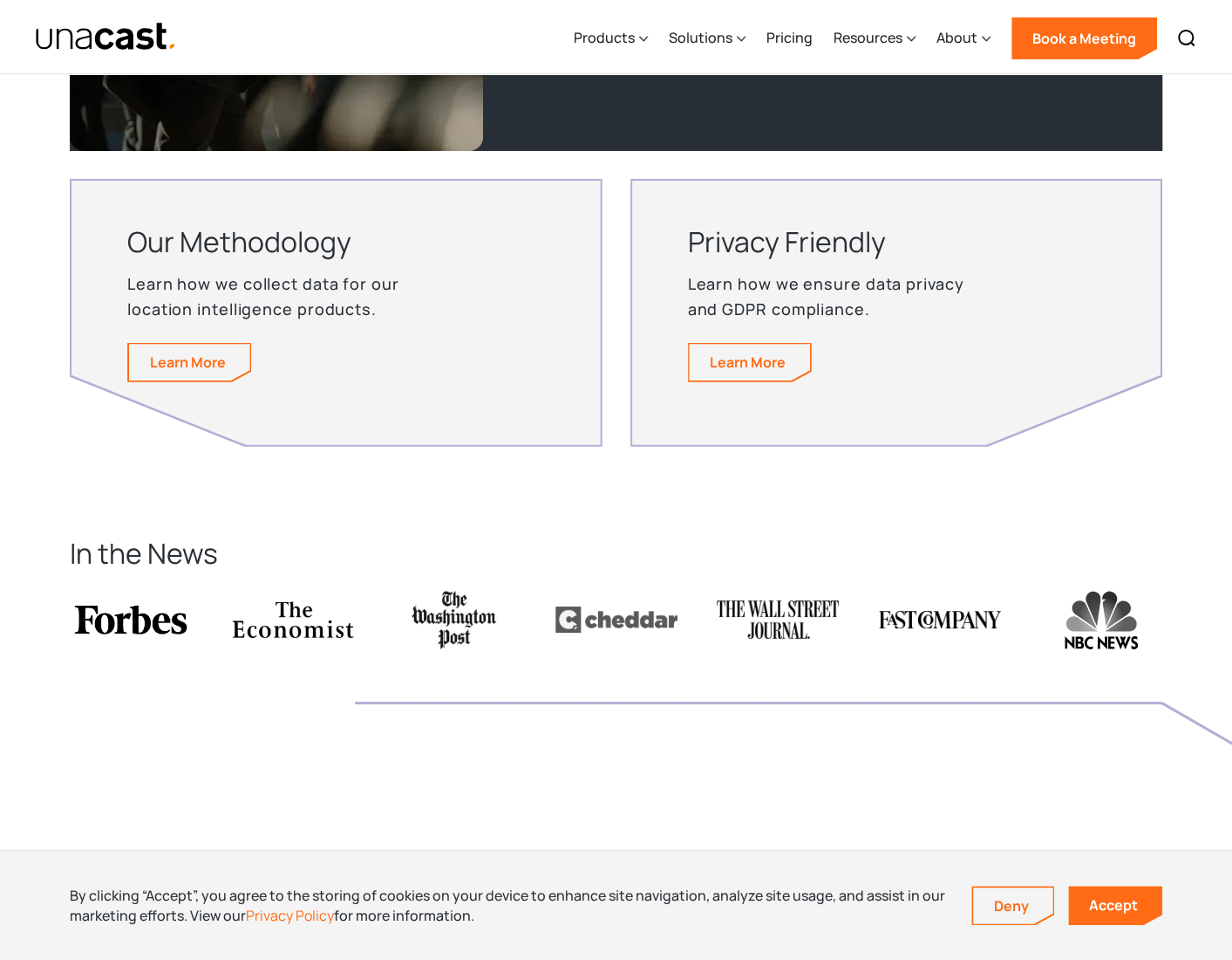
click at [949, 624] on img at bounding box center [939, 619] width 122 height 60
click at [142, 614] on img at bounding box center [130, 619] width 122 height 60
